Goal: Use online tool/utility: Utilize a website feature to perform a specific function

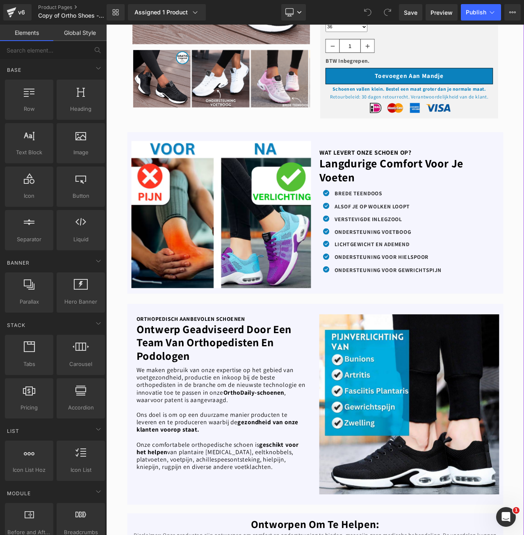
scroll to position [287, 0]
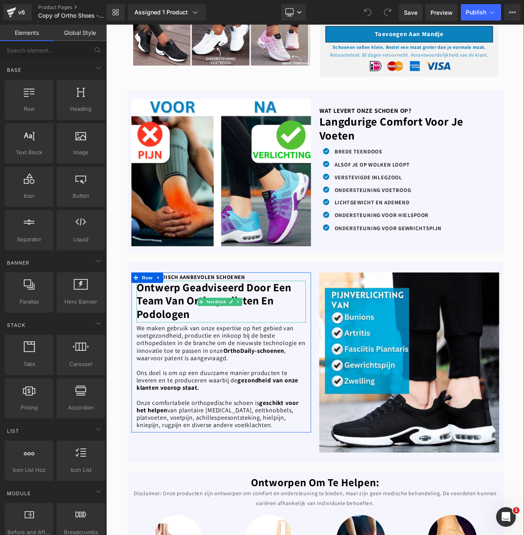
click at [198, 340] on b "ontwerp geadviseerd door een team van orthopedisten en podologen" at bounding box center [234, 352] width 184 height 49
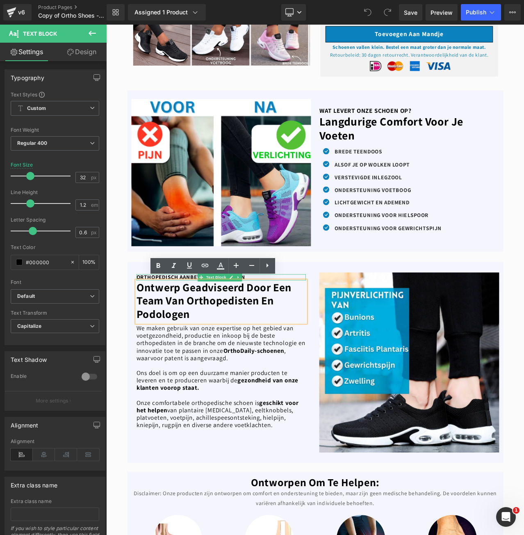
click at [153, 321] on b "ORTHOPEDISCH AANBEVOLEN SCHOENEN" at bounding box center [206, 324] width 129 height 9
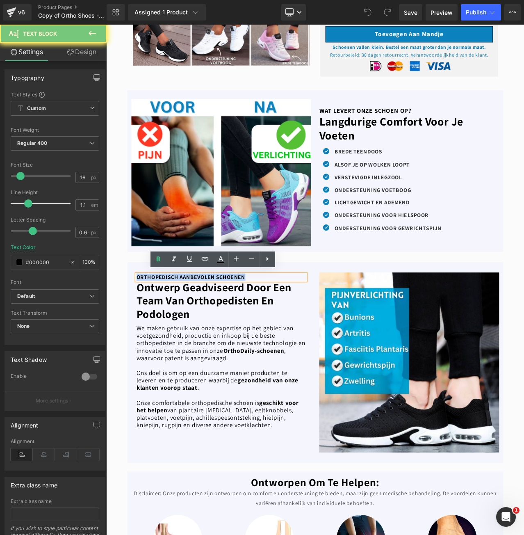
click at [153, 321] on b "ORTHOPEDISCH AANBEVOLEN SCHOENEN" at bounding box center [206, 324] width 129 height 9
click at [164, 320] on b "ORTHOPEDISCH AANBEVOLEN SCHOENEN" at bounding box center [206, 324] width 129 height 9
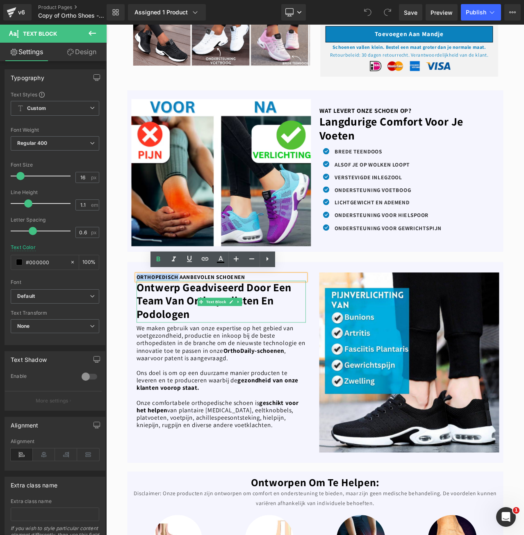
paste div
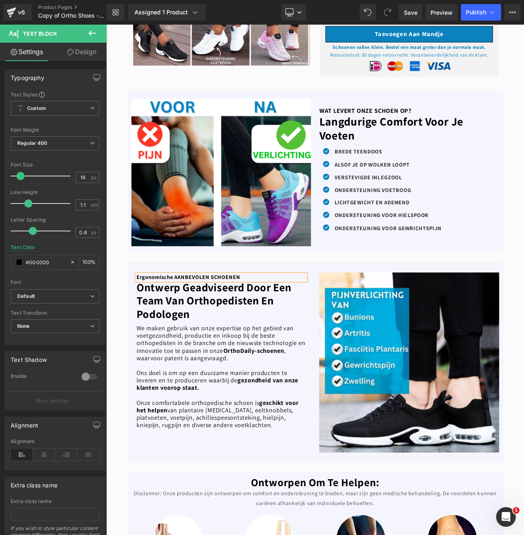
click at [166, 322] on b "Ergonomische AANBEVOLEN SCHOENEN" at bounding box center [203, 324] width 123 height 9
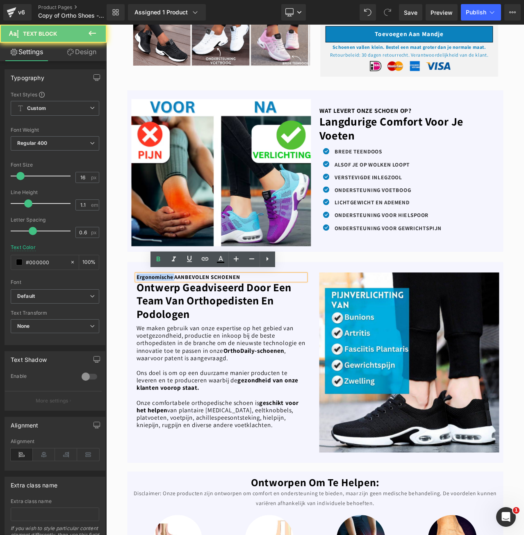
click at [166, 322] on b "Ergonomische AANBEVOLEN SCHOENEN" at bounding box center [203, 324] width 123 height 9
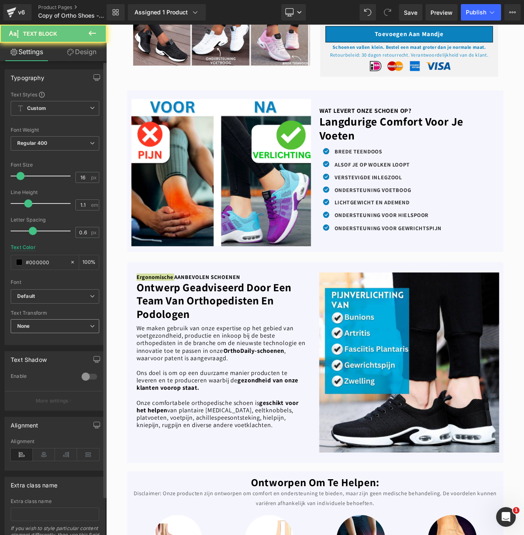
click at [64, 321] on span "None" at bounding box center [55, 326] width 89 height 14
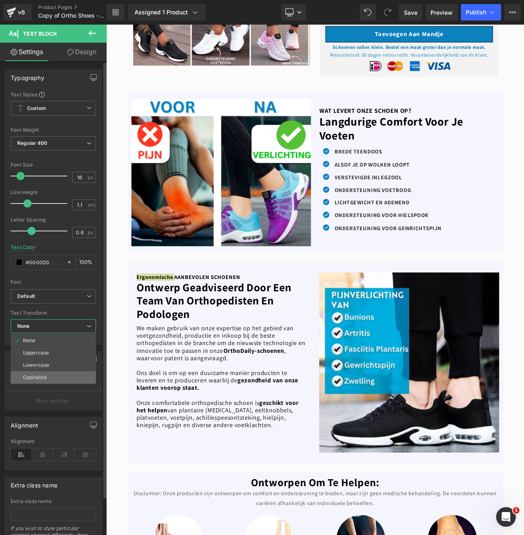
click at [48, 373] on li "Capitalize" at bounding box center [53, 377] width 85 height 12
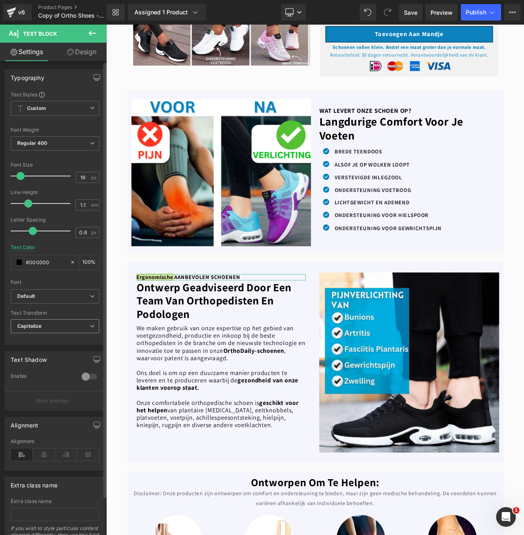
click at [70, 328] on span "Capitalize" at bounding box center [55, 326] width 89 height 14
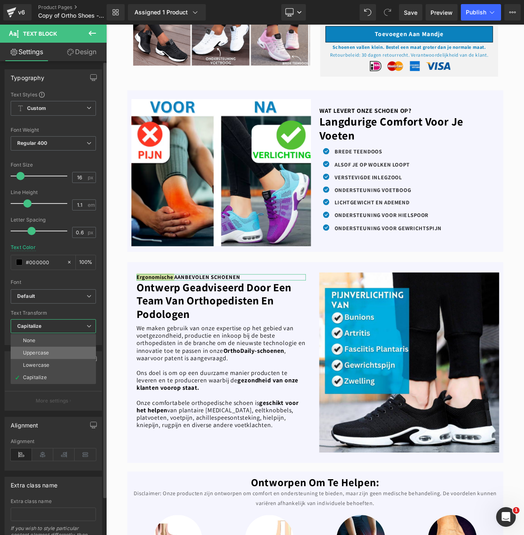
click at [58, 350] on li "Uppercase" at bounding box center [53, 352] width 85 height 12
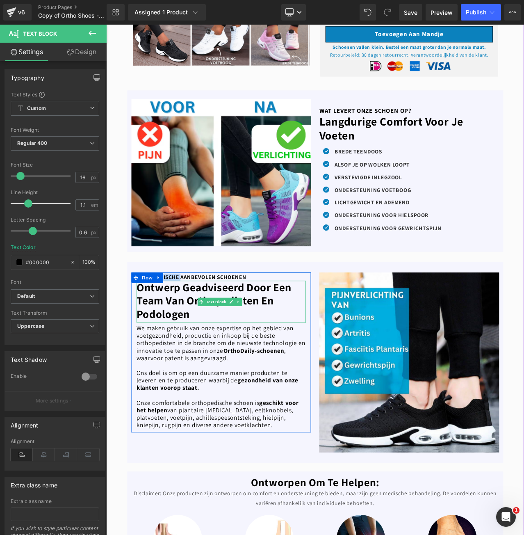
click at [183, 339] on b "ontwerp geadviseerd door een team van orthopedisten en podologen" at bounding box center [234, 352] width 184 height 49
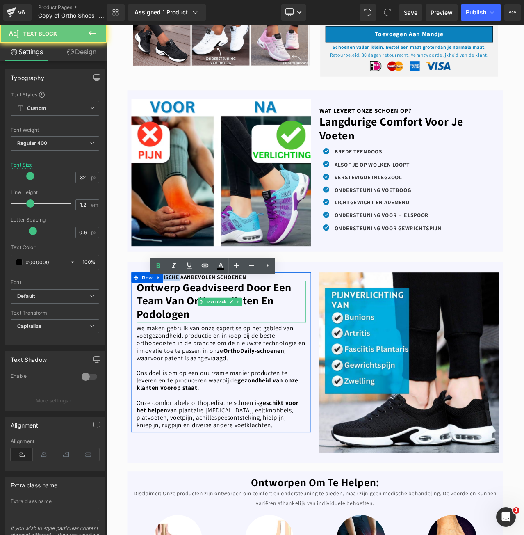
click at [183, 339] on b "ontwerp geadviseerd door een team van orthopedisten en podologen" at bounding box center [234, 352] width 184 height 49
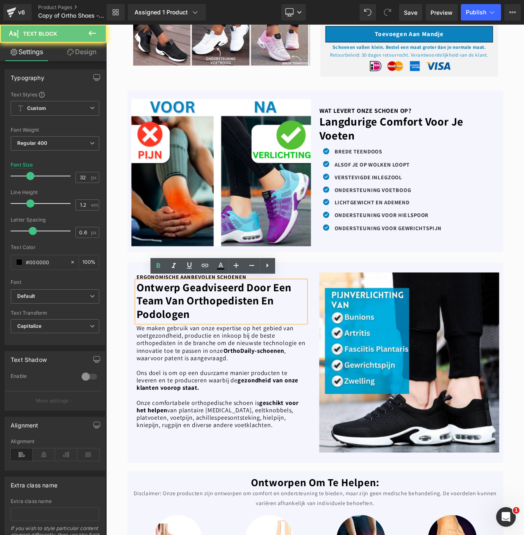
click at [226, 341] on b "ontwerp geadviseerd door een team van orthopedisten en podologen" at bounding box center [234, 352] width 184 height 49
click at [219, 353] on b "ontwerp geadviseerd door een team van orthopedisten en podologen" at bounding box center [234, 352] width 184 height 49
click at [212, 367] on p "ontwerp geadviseerd door een team van orthopedisten en podologen" at bounding box center [242, 352] width 201 height 47
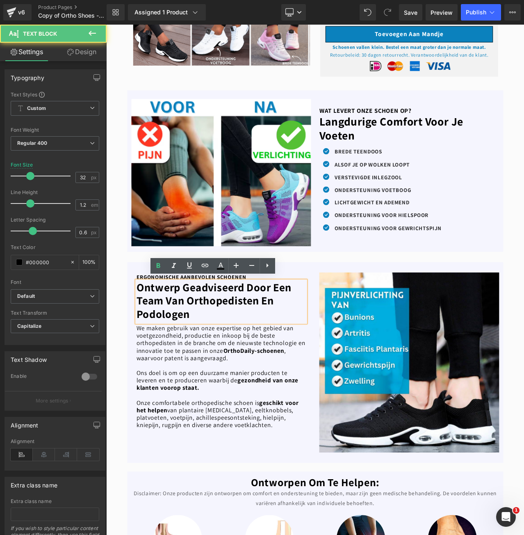
click at [228, 346] on b "ontwerp geadviseerd door een team van orthopedisten en podologen" at bounding box center [234, 352] width 184 height 49
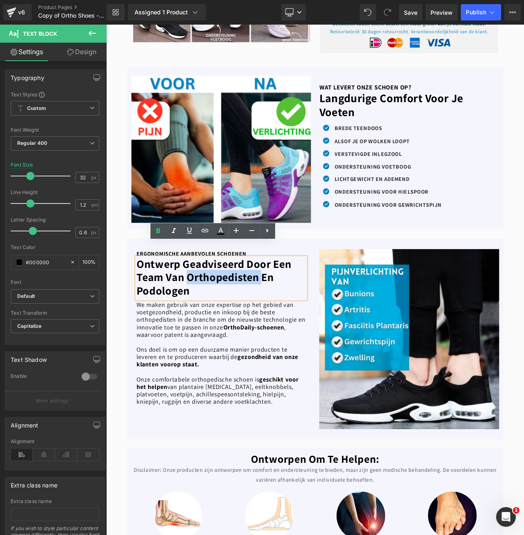
scroll to position [328, 0]
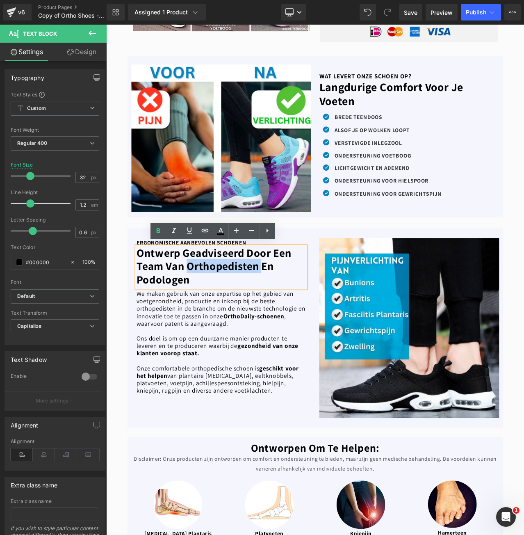
click at [158, 355] on p "We maken gebruik van onze expertise op het gebied van voetgezondheid, productie…" at bounding box center [242, 361] width 201 height 44
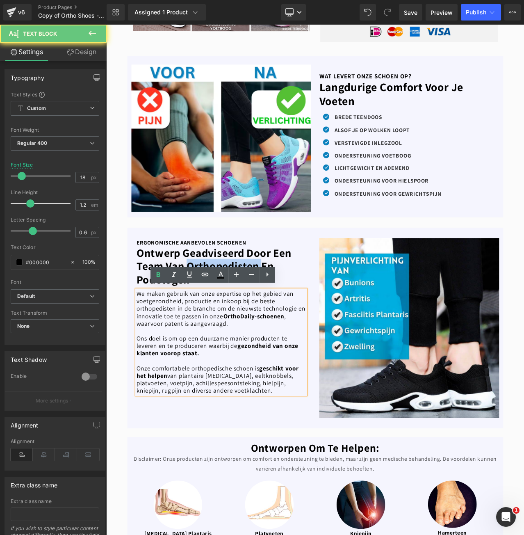
click at [158, 355] on p "We maken gebruik van onze expertise op het gebied van voetgezondheid, productie…" at bounding box center [242, 361] width 201 height 44
click at [163, 360] on p "We maken gebruik van onze expertise op het gebied van voetgezondheid, productie…" at bounding box center [242, 361] width 201 height 44
click at [244, 372] on p "We maken gebruik van onze expertise op het gebied van voetgezondheid, productie…" at bounding box center [242, 361] width 201 height 44
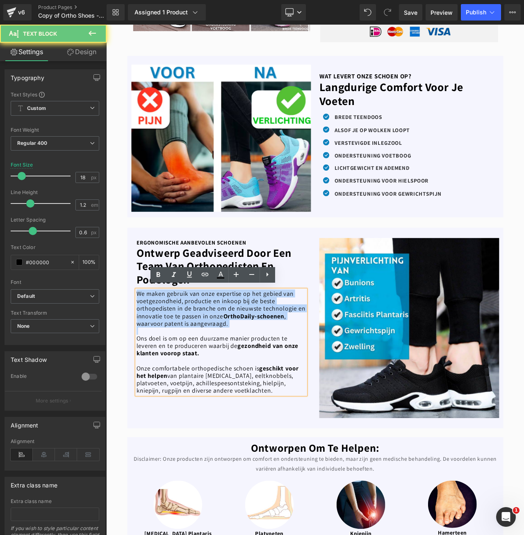
click at [244, 372] on p "We maken gebruik van onze expertise op het gebied van voetgezondheid, productie…" at bounding box center [242, 361] width 201 height 44
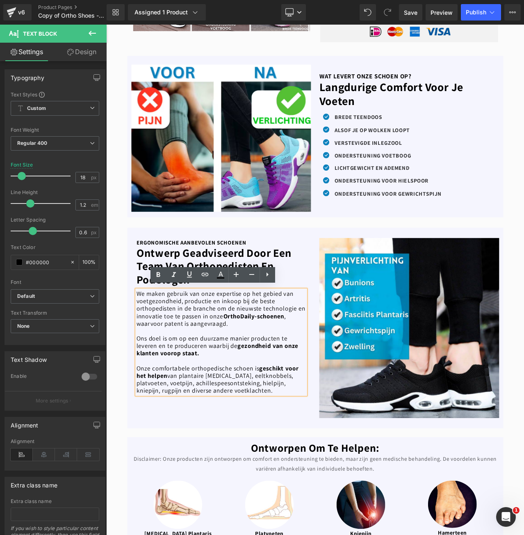
click at [225, 428] on p "Onze comfortabele orthopedische schoen is geschikt voor het helpen van plantair…" at bounding box center [242, 445] width 201 height 35
paste div
click at [207, 429] on p "Onze comfortabele Ergonomische schoen is geschikt voor het helpen van plantaire…" at bounding box center [242, 445] width 201 height 35
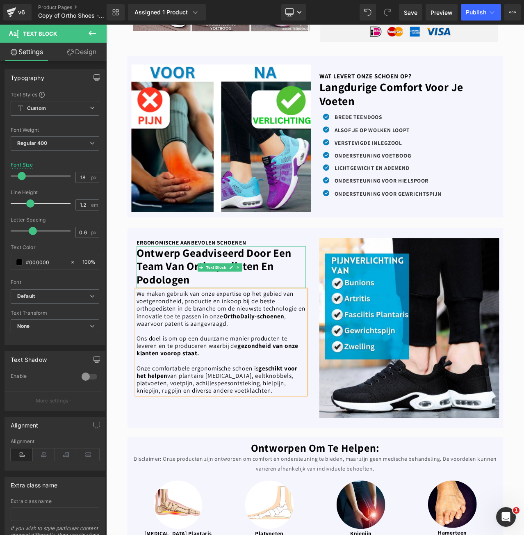
click at [178, 312] on b "ontwerp geadviseerd door een team van orthopedisten en podologen" at bounding box center [234, 311] width 184 height 49
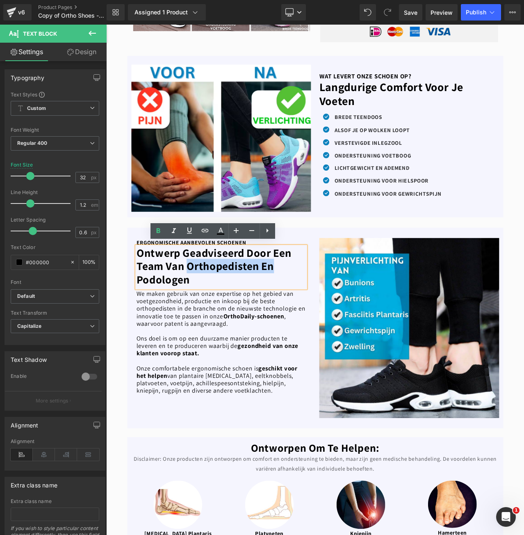
drag, startPoint x: 200, startPoint y: 312, endPoint x: 303, endPoint y: 308, distance: 102.5
click at [303, 308] on b "ontwerp geadviseerd door een team van orthopedisten en podologen" at bounding box center [234, 311] width 184 height 49
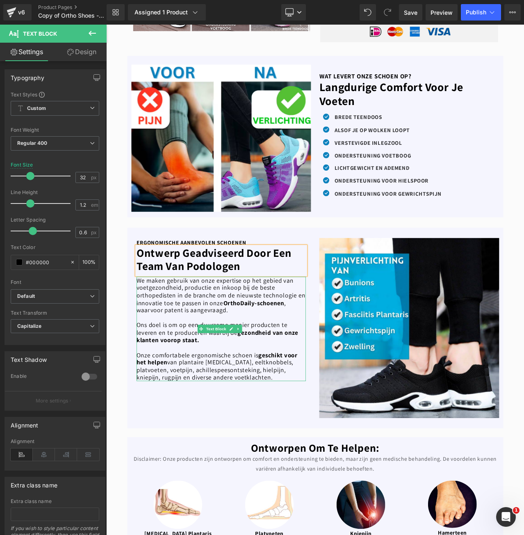
click at [164, 341] on p "We maken gebruik van onze expertise op het gebied van voetgezondheid, productie…" at bounding box center [242, 346] width 201 height 44
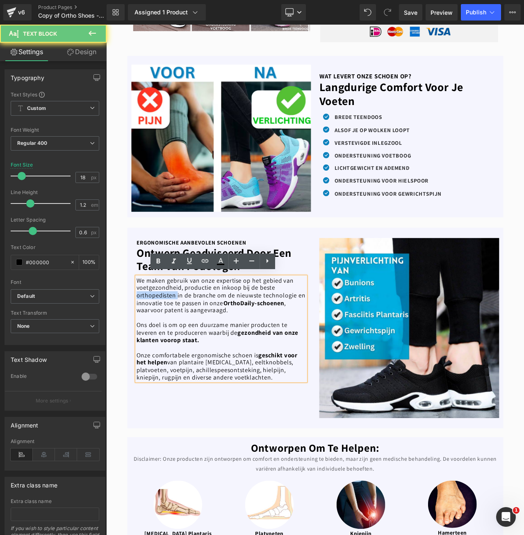
click at [164, 341] on p "We maken gebruik van onze expertise op het gebied van voetgezondheid, productie…" at bounding box center [242, 346] width 201 height 44
click at [198, 352] on p "We maken gebruik van onze expertise op het gebied van voetgezondheid, productie…" at bounding box center [242, 346] width 201 height 44
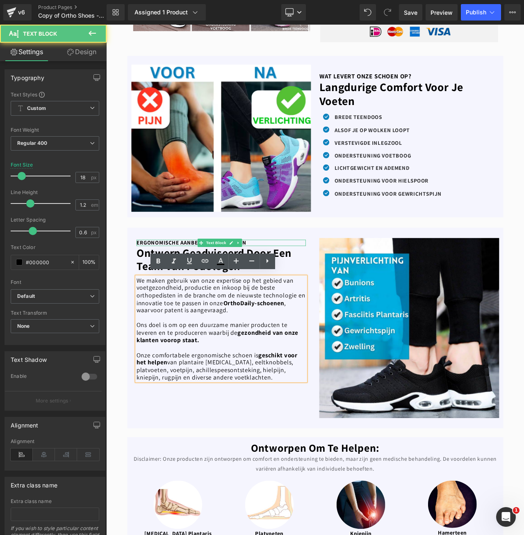
click at [296, 290] on b "ontwerp geadviseerd door een team van podologen" at bounding box center [234, 303] width 184 height 33
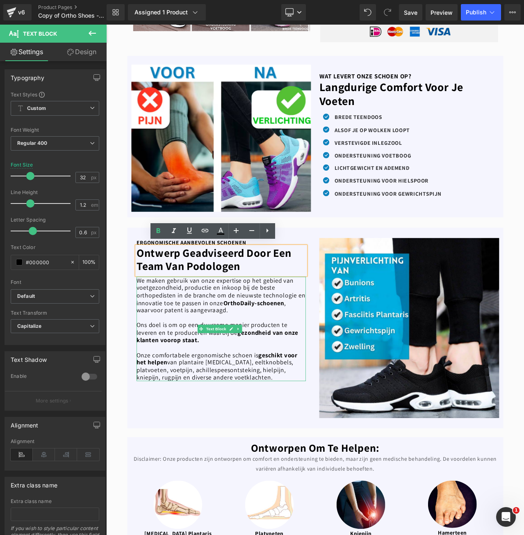
click at [170, 342] on p "We maken gebruik van onze expertise op het gebied van voetgezondheid, productie…" at bounding box center [242, 346] width 201 height 44
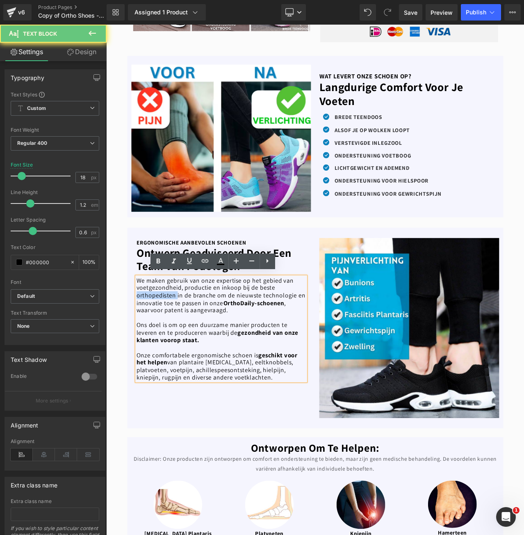
click at [170, 342] on p "We maken gebruik van onze expertise op het gebied van voetgezondheid, productie…" at bounding box center [242, 346] width 201 height 44
click at [294, 290] on b "ontwerp geadviseerd door een team van podologen" at bounding box center [234, 303] width 184 height 33
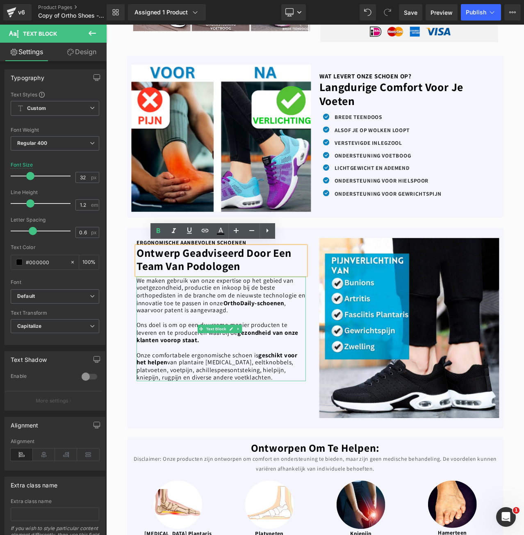
click at [168, 344] on p "We maken gebruik van onze expertise op het gebied van voetgezondheid, productie…" at bounding box center [242, 346] width 201 height 44
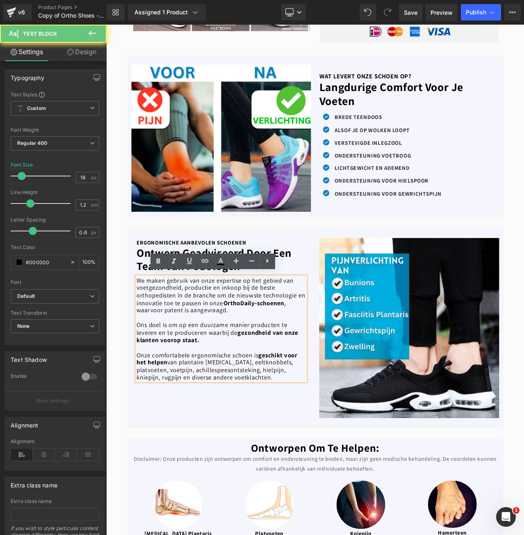
click at [168, 344] on p "We maken gebruik van onze expertise op het gebied van voetgezondheid, productie…" at bounding box center [242, 346] width 201 height 44
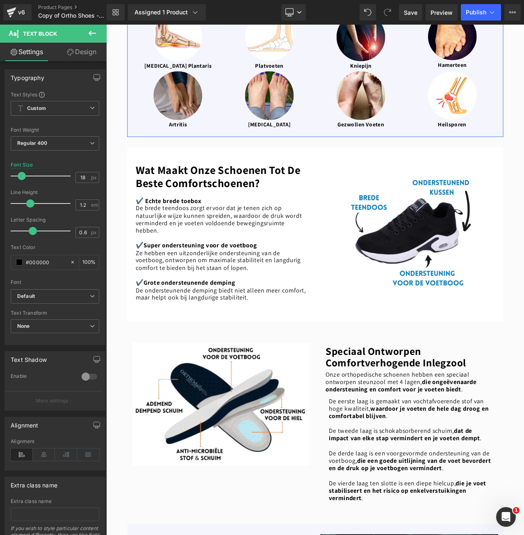
scroll to position [902, 0]
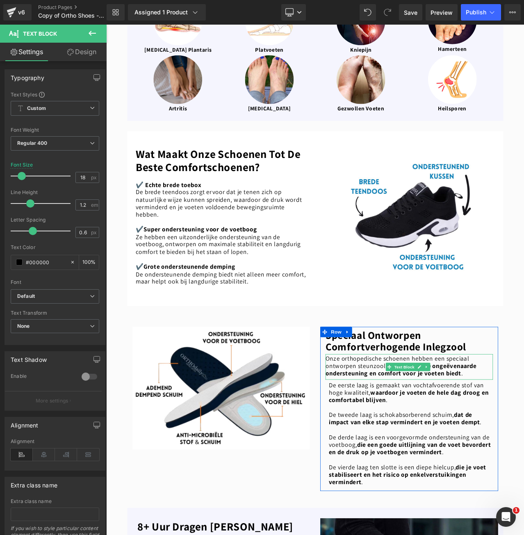
click at [389, 417] on p "Onze orthopedische schoenen hebben een speciaal ontworpen steunzool met 4 lagen…" at bounding box center [466, 430] width 199 height 27
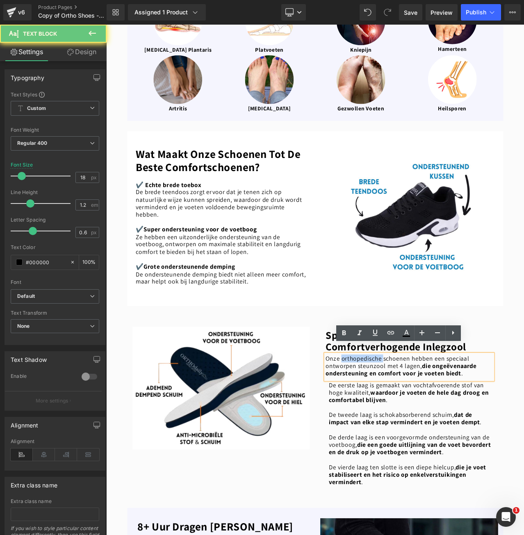
click at [389, 417] on p "Onze orthopedische schoenen hebben een speciaal ontworpen steunzool met 4 lagen…" at bounding box center [466, 430] width 199 height 27
paste div
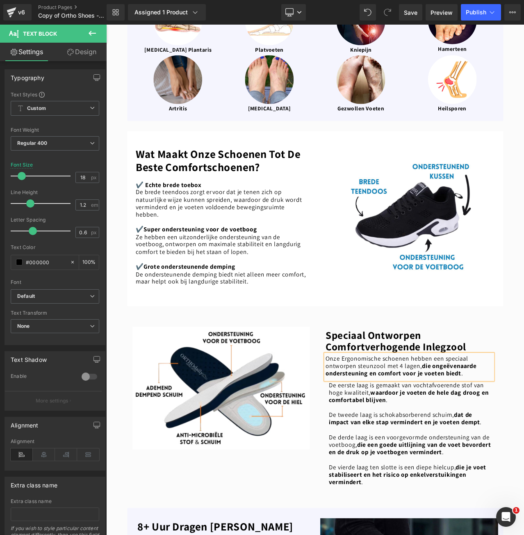
click at [384, 417] on p "Onze Ergonomische schoenen hebben een speciaal ontworpen steunzool met 4 lagen,…" at bounding box center [466, 430] width 199 height 27
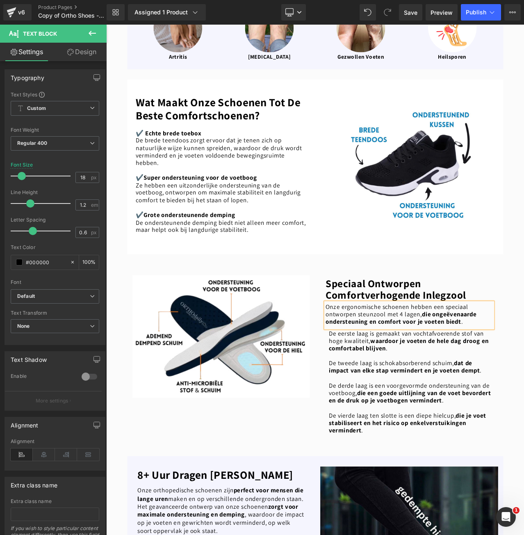
scroll to position [1107, 0]
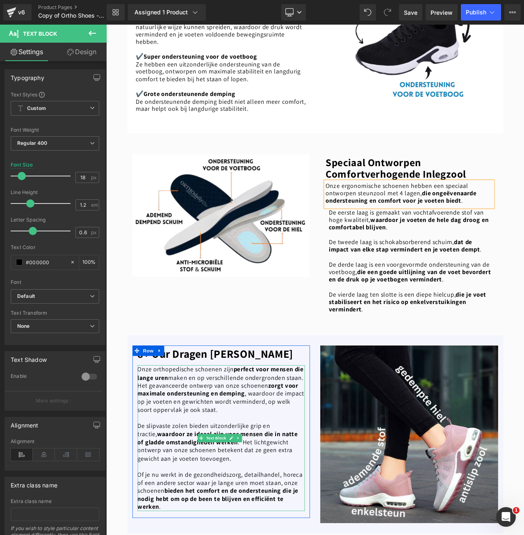
click at [182, 429] on p "Onze orthopedische schoenen zijn perfect voor mensen die lange uren maken en op…" at bounding box center [242, 457] width 199 height 57
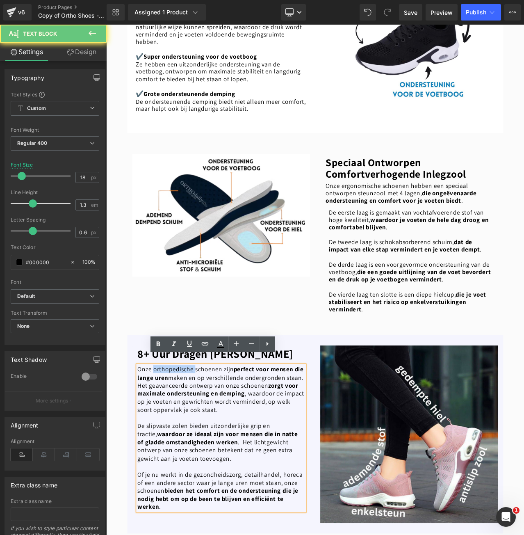
click at [182, 429] on p "Onze orthopedische schoenen zijn perfect voor mensen die lange uren maken en op…" at bounding box center [242, 457] width 199 height 57
paste div
click at [166, 429] on p "Onze Ergonomische schoenen zijn perfect voor mensen die lange uren maken en op …" at bounding box center [242, 457] width 199 height 57
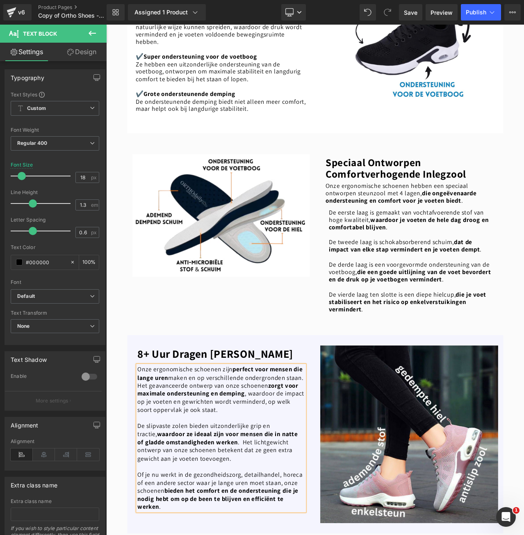
scroll to position [1312, 0]
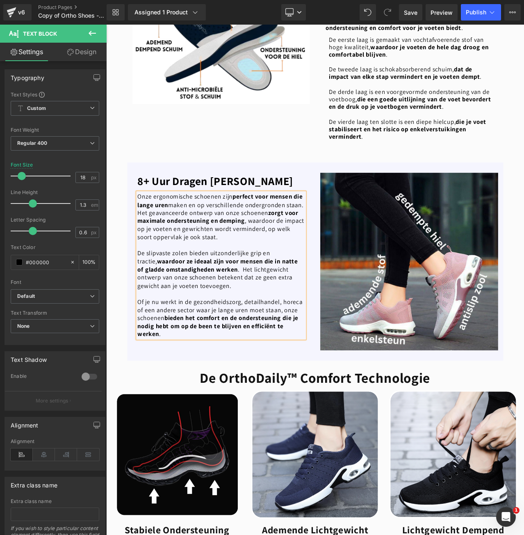
click at [273, 433] on b "De OrthoDaily™ Comfort Technologie" at bounding box center [353, 443] width 273 height 21
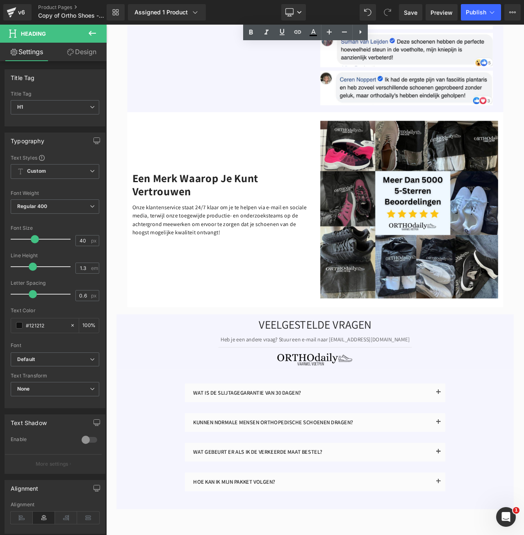
scroll to position [2214, 0]
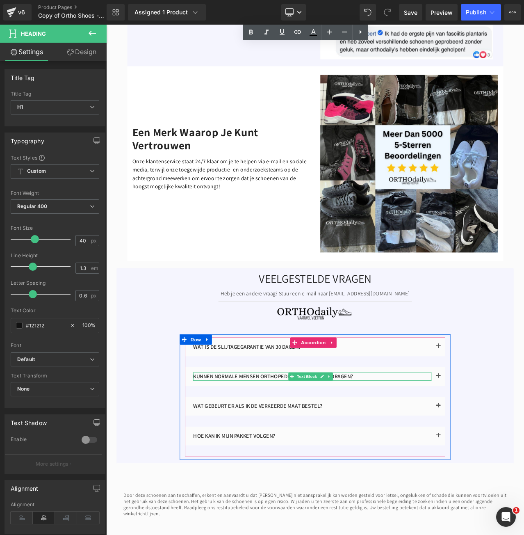
click at [298, 437] on p "KUNNEN NORMALE MENSEN ORTHOPEDISCHE SCHOENEN DRAGEN?" at bounding box center [350, 442] width 283 height 10
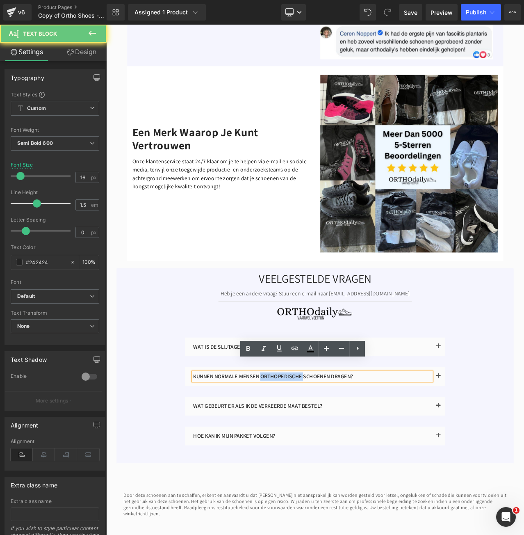
click at [298, 437] on p "KUNNEN NORMALE MENSEN ORTHOPEDISCHE SCHOENEN DRAGEN?" at bounding box center [350, 442] width 283 height 10
paste div
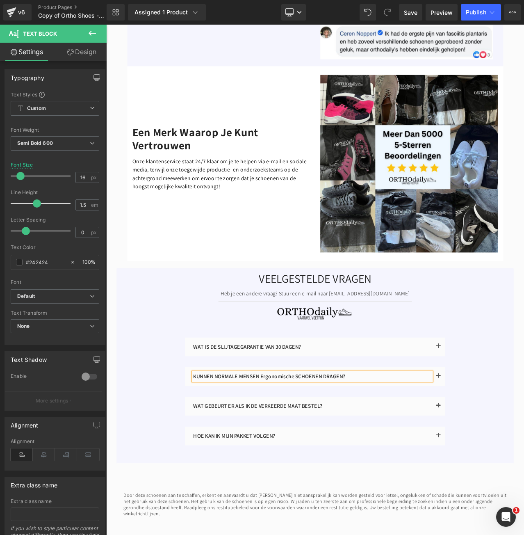
click at [315, 437] on p "KUNNEN NORMALE MENSEN Ergonomische SCHOENEN DRAGEN?" at bounding box center [350, 442] width 283 height 10
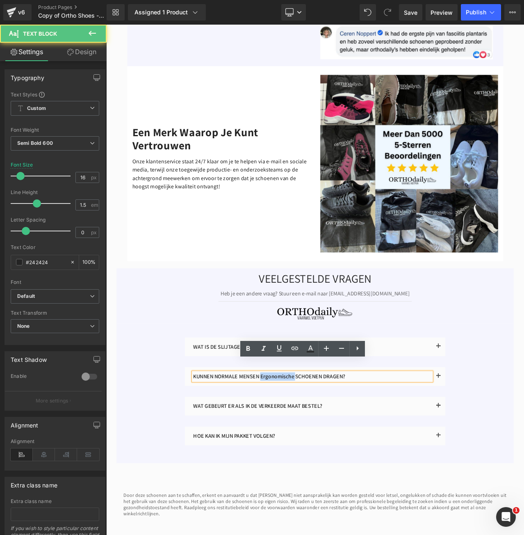
click at [315, 437] on p "KUNNEN NORMALE MENSEN Ergonomische SCHOENEN DRAGEN?" at bounding box center [350, 442] width 283 height 10
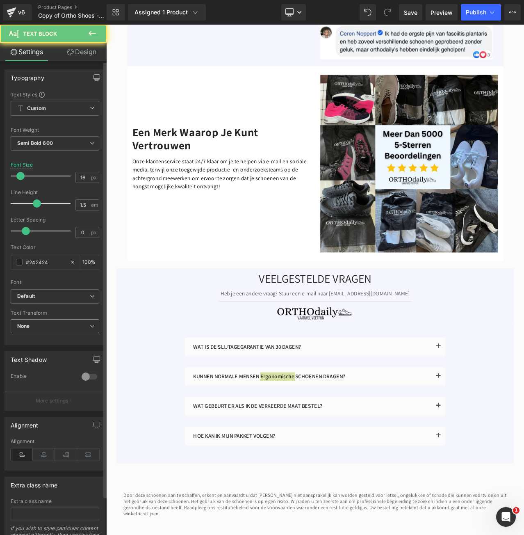
click at [58, 328] on span "None" at bounding box center [55, 326] width 89 height 14
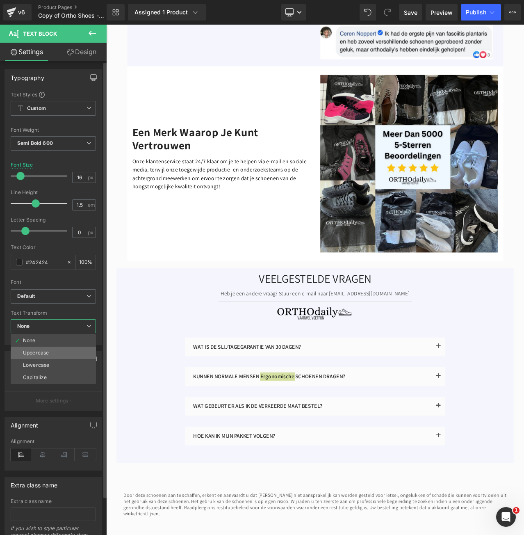
click at [61, 352] on li "Uppercase" at bounding box center [53, 352] width 85 height 12
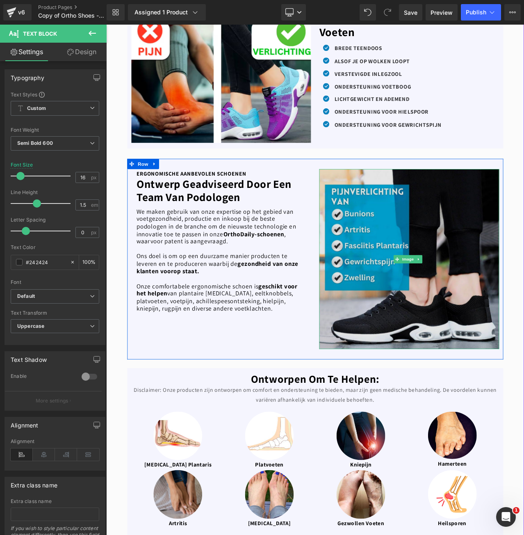
scroll to position [328, 0]
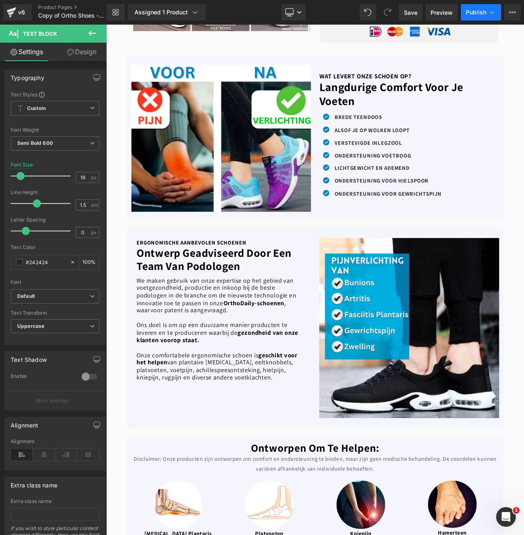
click at [476, 16] on button "Publish" at bounding box center [481, 12] width 40 height 16
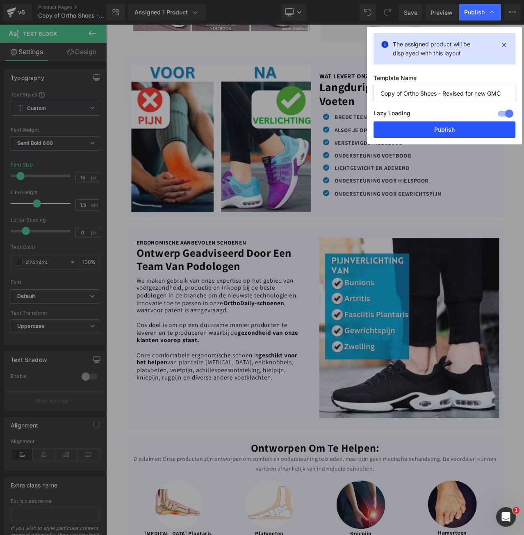
click at [437, 126] on button "Publish" at bounding box center [444, 129] width 142 height 16
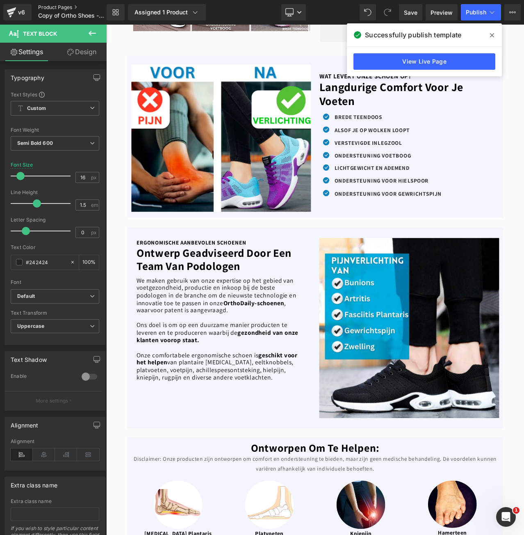
click at [52, 5] on link "Product Pages" at bounding box center [79, 7] width 82 height 7
